Goal: Find specific page/section: Find specific page/section

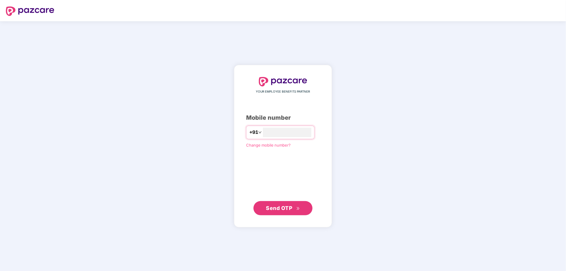
type input "**********"
click at [291, 208] on span "Send OTP" at bounding box center [279, 208] width 26 height 6
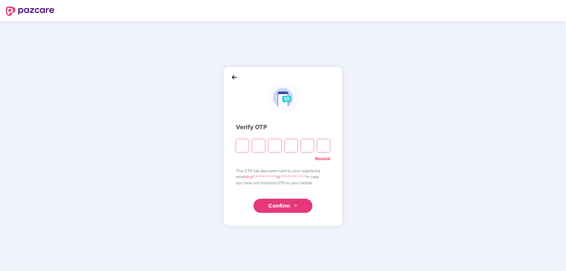
type input "*"
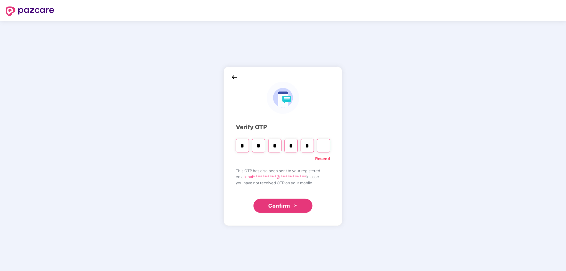
type input "*"
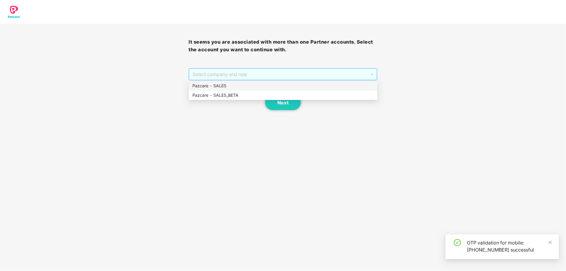
click at [247, 74] on span "Select company and role" at bounding box center [282, 74] width 181 height 11
click at [237, 84] on div "Pazcare - SALES" at bounding box center [282, 86] width 181 height 6
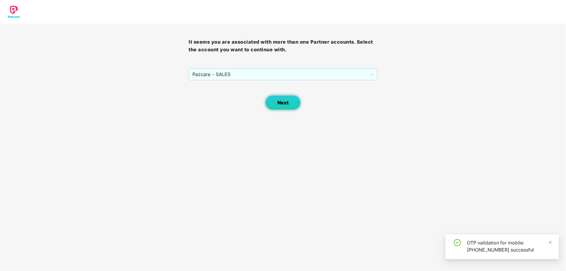
click at [283, 100] on span "Next" at bounding box center [282, 103] width 11 height 6
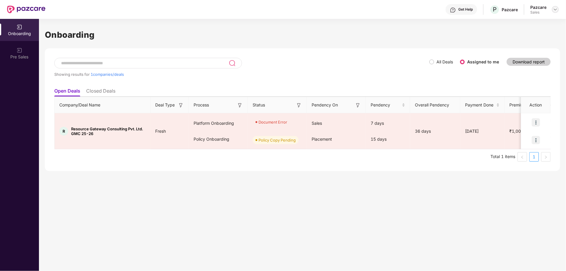
click at [557, 10] on img at bounding box center [555, 9] width 5 height 5
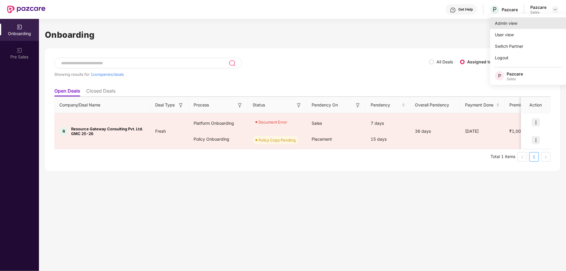
click at [512, 23] on div "Admin view" at bounding box center [528, 23] width 77 height 12
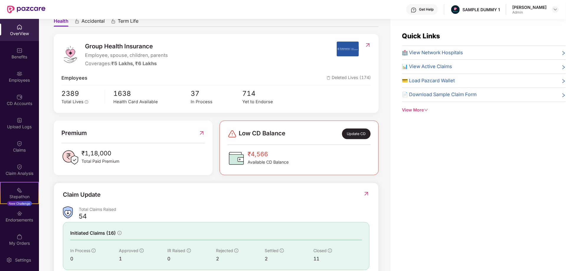
scroll to position [60, 0]
click at [19, 56] on div "Benefits" at bounding box center [19, 57] width 39 height 6
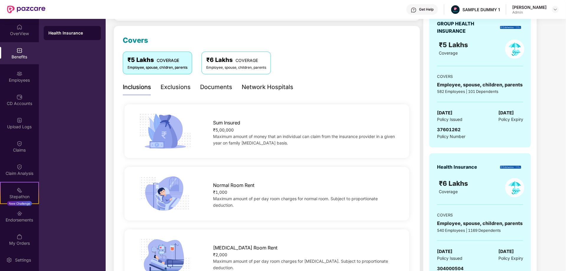
scroll to position [69, 0]
click at [216, 87] on div "Documents" at bounding box center [216, 87] width 32 height 9
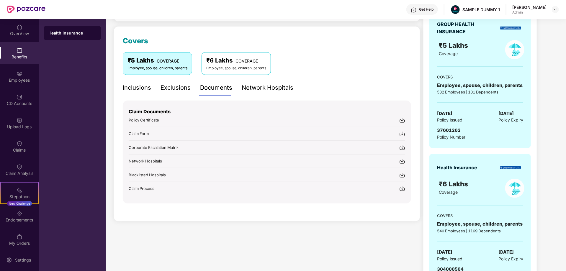
click at [260, 87] on div "Network Hospitals" at bounding box center [268, 87] width 52 height 9
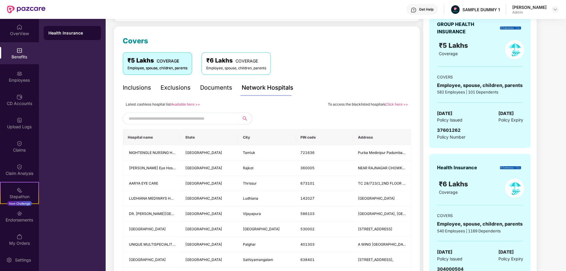
click at [172, 116] on input "text" at bounding box center [179, 118] width 101 height 9
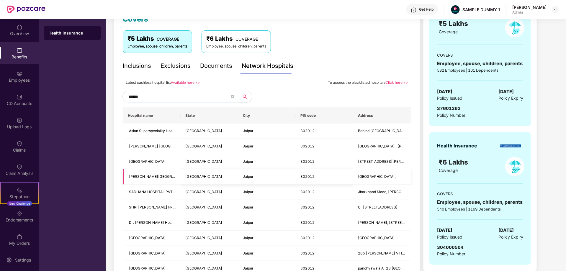
scroll to position [91, 0]
type input "******"
drag, startPoint x: 126, startPoint y: 175, endPoint x: 168, endPoint y: 176, distance: 42.2
click at [168, 176] on td "CHIRAYU HOSPITAL" at bounding box center [152, 176] width 58 height 15
click at [369, 43] on div "₹5 Lakhs COVERAGE Employee, spouse, children, parents ₹6 Lakhs COVERAGE Employe…" at bounding box center [267, 41] width 288 height 22
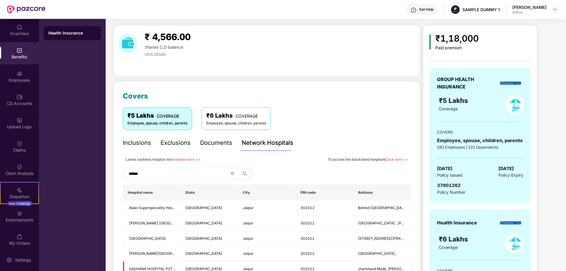
scroll to position [0, 0]
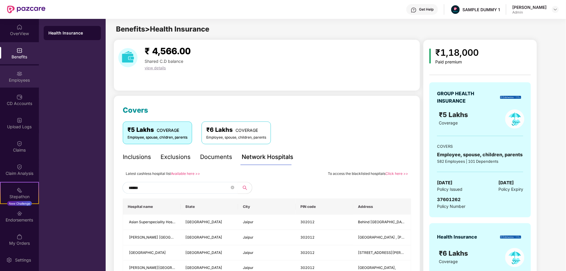
click at [20, 78] on div "Employees" at bounding box center [19, 80] width 39 height 6
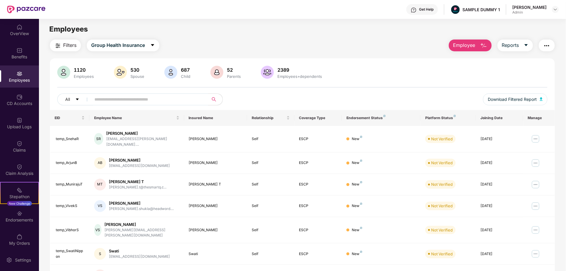
click at [459, 43] on span "Employee" at bounding box center [464, 45] width 22 height 7
click at [528, 43] on icon "caret-down" at bounding box center [525, 45] width 5 height 5
click at [549, 45] on img "button" at bounding box center [546, 45] width 7 height 7
click at [376, 66] on div "1120 Employees 530 Spouse 687 Child 52 Parents 2389 Employees+dependents" at bounding box center [302, 73] width 490 height 14
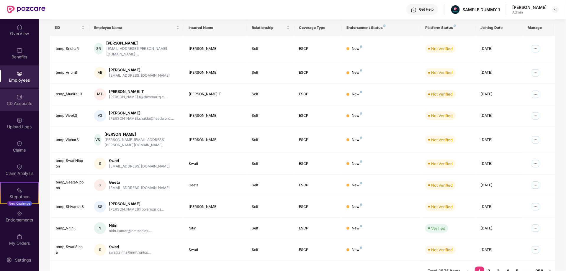
click at [17, 97] on img at bounding box center [20, 97] width 6 height 6
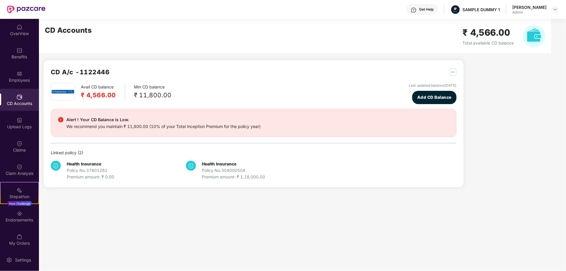
scroll to position [0, 0]
drag, startPoint x: 52, startPoint y: 72, endPoint x: 64, endPoint y: 72, distance: 11.8
click at [64, 72] on h2 "CD A/c - 1122446" at bounding box center [80, 72] width 59 height 10
click at [18, 150] on div "Claims" at bounding box center [19, 150] width 39 height 6
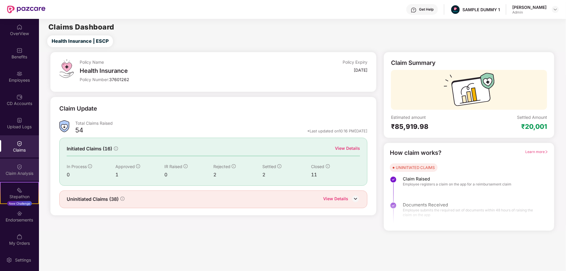
click at [18, 166] on img at bounding box center [20, 167] width 6 height 6
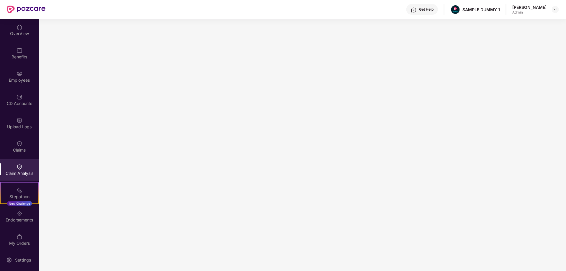
click at [419, 9] on div "Get Help" at bounding box center [426, 9] width 14 height 5
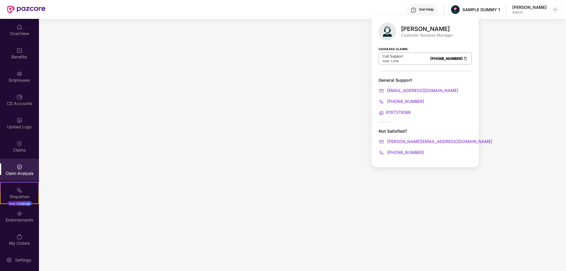
click at [419, 9] on div "Get Help" at bounding box center [426, 9] width 14 height 5
